Goal: Browse casually

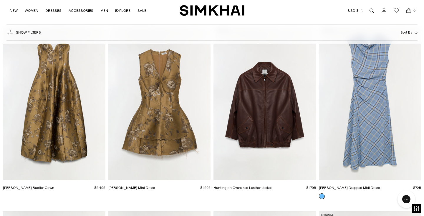
scroll to position [5942, 0]
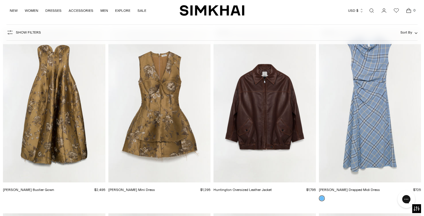
click at [0, 0] on img "Brynelle Jacquard Mini Dress" at bounding box center [0, 0] width 0 height 0
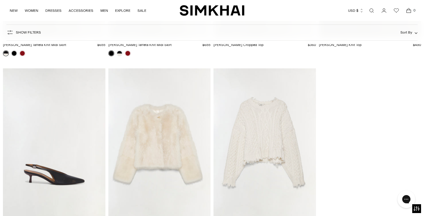
scroll to position [6819, 0]
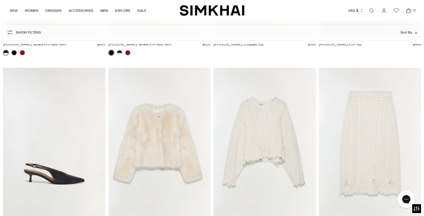
click at [0, 0] on img "Natasha Shearling Jacket" at bounding box center [0, 0] width 0 height 0
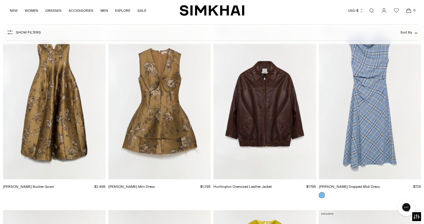
scroll to position [5946, 0]
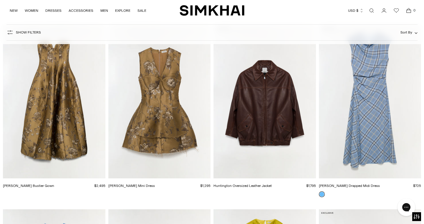
click at [0, 0] on img "Brynelle Jacquard Mini Dress" at bounding box center [0, 0] width 0 height 0
click at [0, 0] on img "Burke Drapped Midi Dress" at bounding box center [0, 0] width 0 height 0
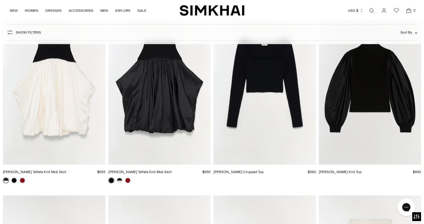
scroll to position [6693, 0]
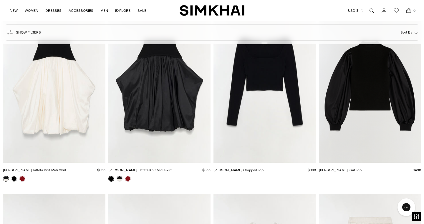
click at [0, 0] on img "Corinn Taffeta Knit Midi Skirt" at bounding box center [0, 0] width 0 height 0
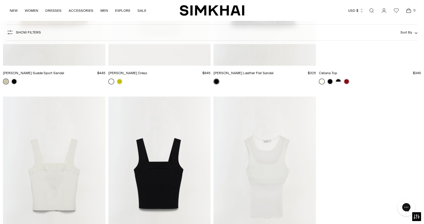
scroll to position [13088, 0]
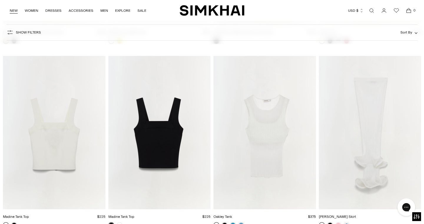
click at [13, 10] on link "NEW" at bounding box center [14, 10] width 8 height 13
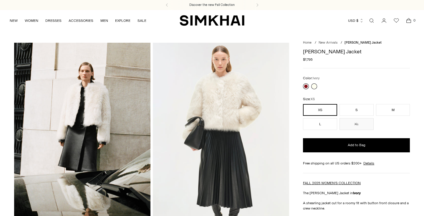
click at [307, 85] on link at bounding box center [306, 86] width 6 height 6
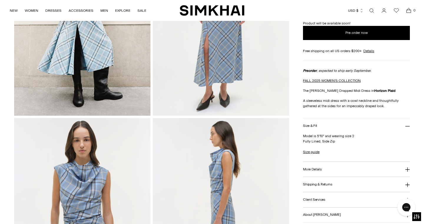
scroll to position [136, 0]
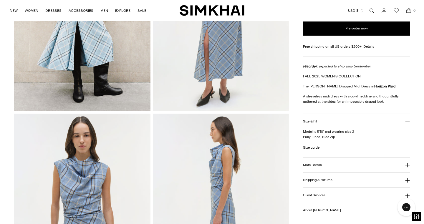
click at [313, 164] on h3 "More Details" at bounding box center [312, 165] width 19 height 4
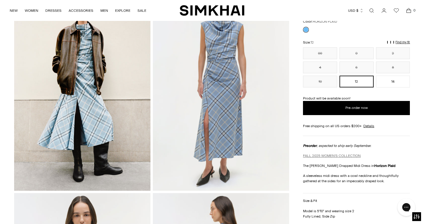
scroll to position [57, 0]
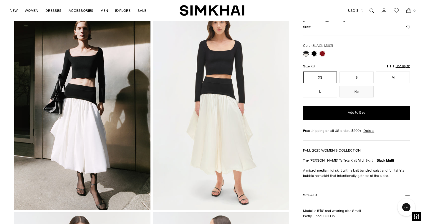
scroll to position [38, 0]
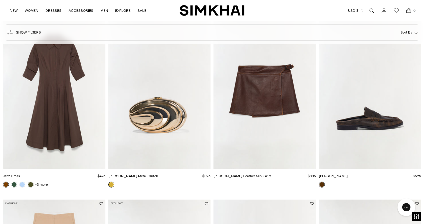
scroll to position [602, 0]
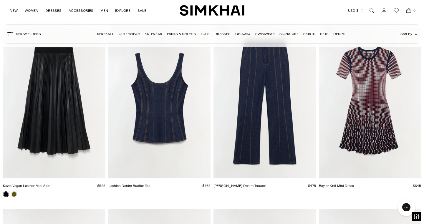
scroll to position [2271, 0]
click at [0, 0] on img "Ansel Denim Trouser" at bounding box center [0, 0] width 0 height 0
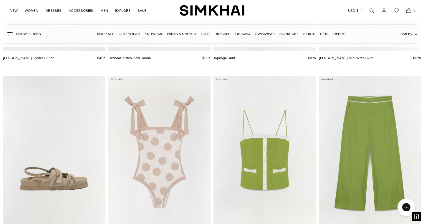
scroll to position [12525, 0]
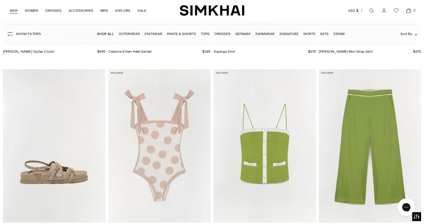
click at [15, 8] on link "NEW" at bounding box center [14, 10] width 8 height 13
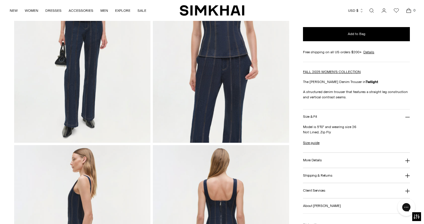
scroll to position [108, 0]
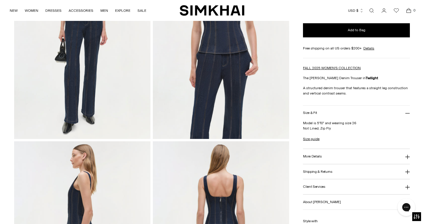
click at [317, 155] on h3 "More Details" at bounding box center [312, 156] width 19 height 4
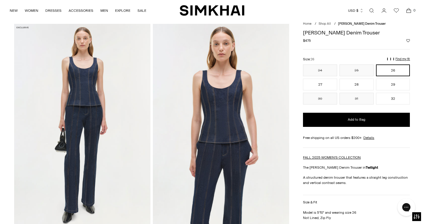
scroll to position [16, 0]
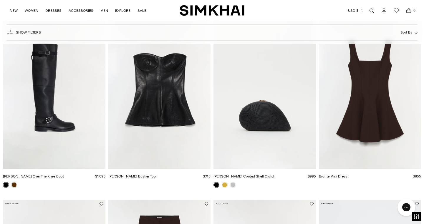
scroll to position [248, 0]
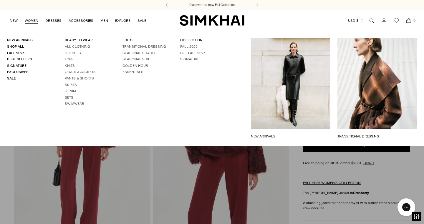
click at [22, 21] on ul "NEW WOMEN New Arrivals Shop All Fall 2025 Best Sellers Signature Exclusives Sal…" at bounding box center [78, 21] width 136 height 14
